Goal: Register for event/course

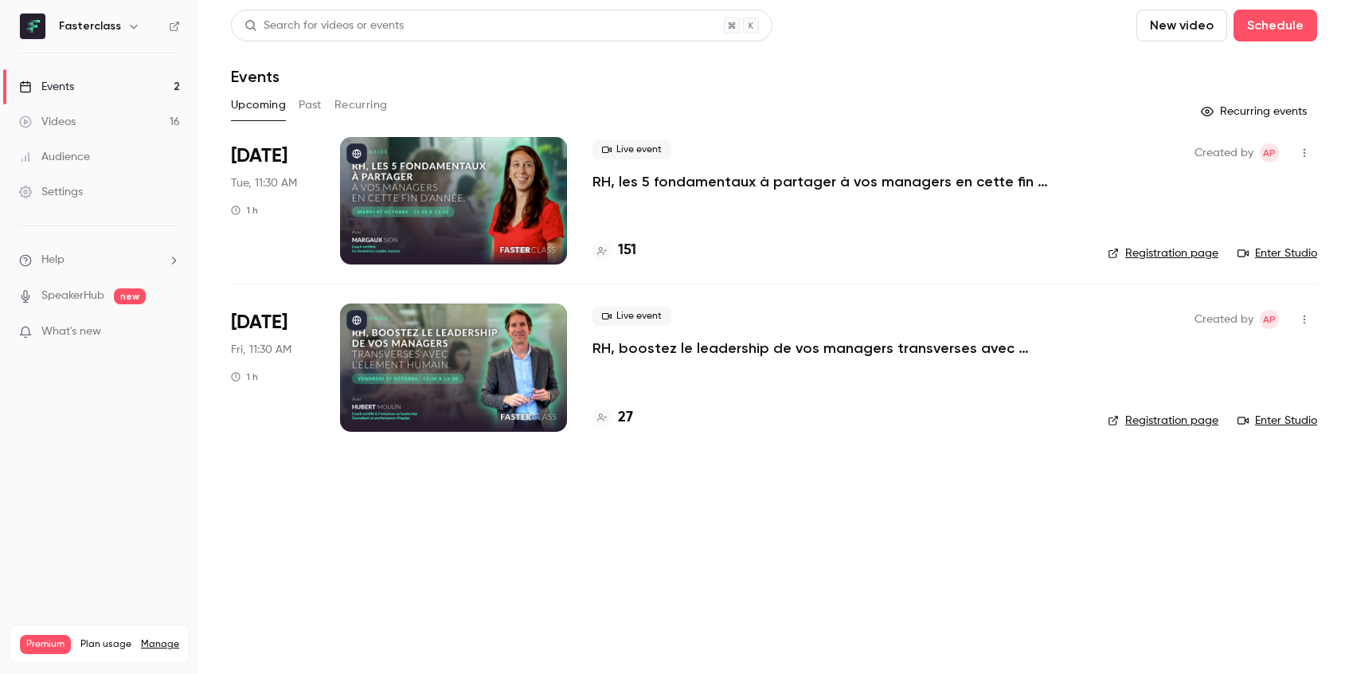
click at [632, 247] on h4 "151" at bounding box center [627, 250] width 18 height 21
